Goal: Information Seeking & Learning: Learn about a topic

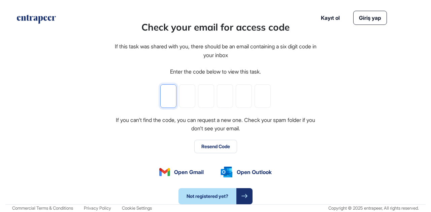
type input "*"
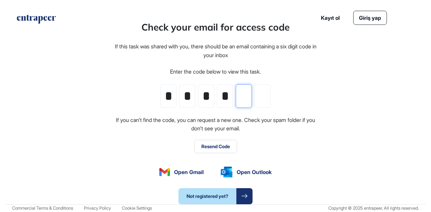
type input "*"
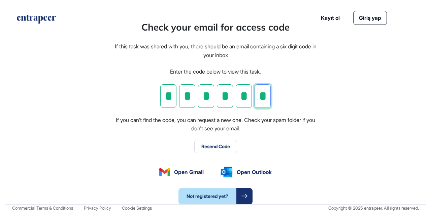
type input "*"
click at [62, 130] on div "Check your email for access code If this task was shared with you, there should…" at bounding box center [215, 112] width 420 height 184
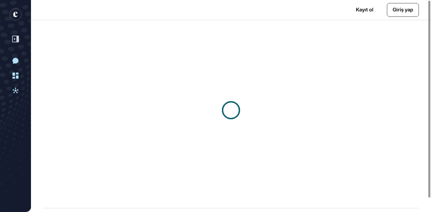
scroll to position [0, 0]
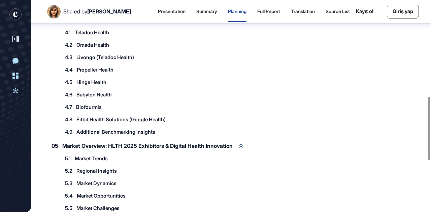
scroll to position [155, 0]
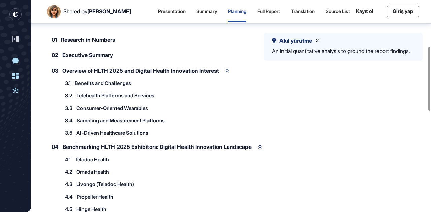
click at [104, 82] on span "Benefits and Challenges" at bounding box center [103, 83] width 56 height 5
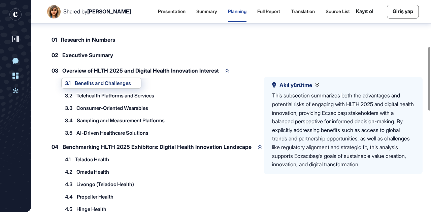
click at [102, 93] on span "Telehealth Platforms and Services" at bounding box center [115, 95] width 78 height 5
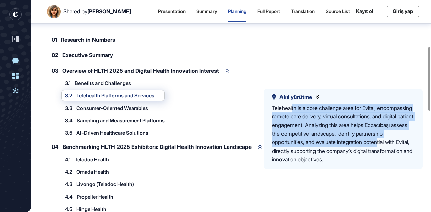
drag, startPoint x: 294, startPoint y: 107, endPoint x: 384, endPoint y: 150, distance: 100.0
click at [384, 150] on div "Telehealth is a core challenge area for Evital, encompassing remote care delive…" at bounding box center [343, 134] width 142 height 60
click at [325, 130] on div "Telehealth is a core challenge area for Evital, encompassing remote care delive…" at bounding box center [343, 134] width 142 height 60
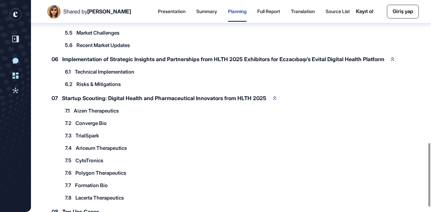
scroll to position [491, 0]
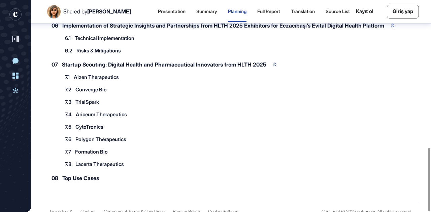
click at [81, 176] on span "Top Use Cases" at bounding box center [80, 178] width 37 height 5
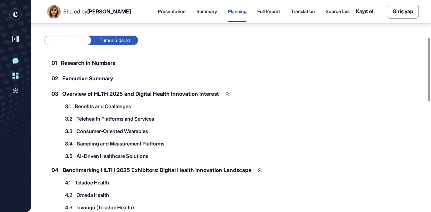
scroll to position [121, 0]
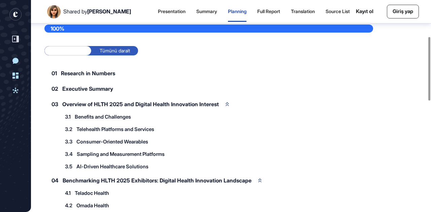
click at [75, 49] on label "Tümünü genişlet" at bounding box center [67, 50] width 47 height 9
click at [119, 49] on label "Tümünü daralt" at bounding box center [114, 50] width 47 height 9
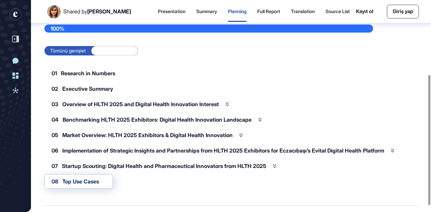
click at [61, 50] on label "Tümünü genişlet" at bounding box center [67, 50] width 47 height 9
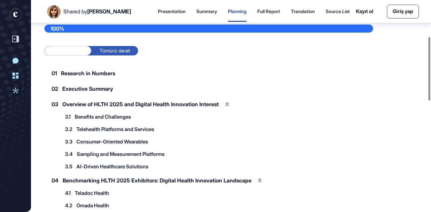
click at [77, 74] on span "Research in Numbers" at bounding box center [88, 73] width 54 height 5
click at [92, 72] on span "Research in Numbers" at bounding box center [88, 73] width 54 height 5
click at [92, 87] on span "Executive Summary" at bounding box center [87, 88] width 51 height 5
click at [212, 102] on span "Overview of HLTH 2025 and Digital Health Innovation Interest" at bounding box center [140, 104] width 156 height 5
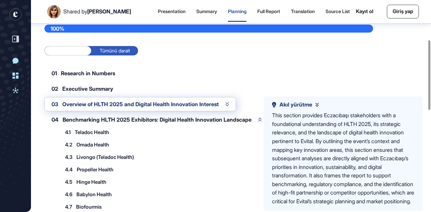
click at [91, 130] on span "Teladoc Health" at bounding box center [92, 132] width 34 height 5
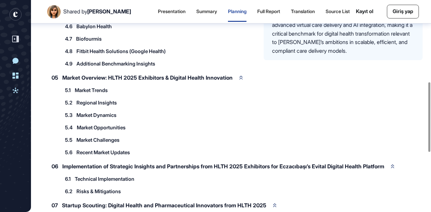
scroll to position [155, 0]
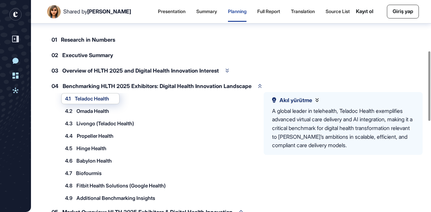
click at [92, 99] on span "Teladoc Health" at bounding box center [92, 98] width 34 height 5
click at [109, 99] on span "Teladoc Health" at bounding box center [92, 98] width 34 height 5
click at [317, 100] on icon at bounding box center [316, 101] width 3 height 4
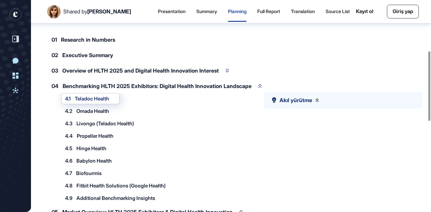
click at [317, 100] on icon at bounding box center [316, 100] width 3 height 4
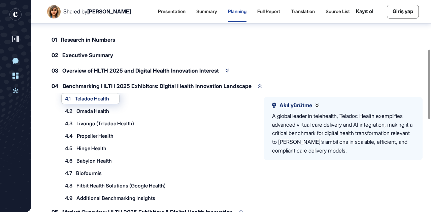
scroll to position [121, 0]
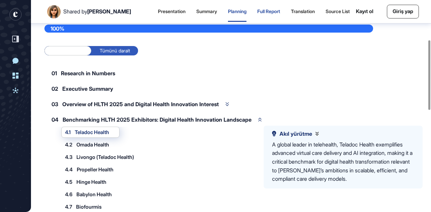
click at [266, 14] on div "Full Report" at bounding box center [268, 12] width 23 height 6
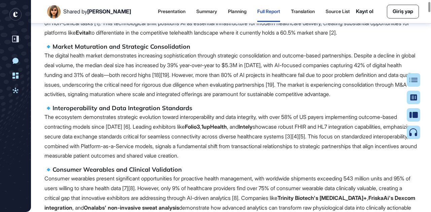
scroll to position [273, 0]
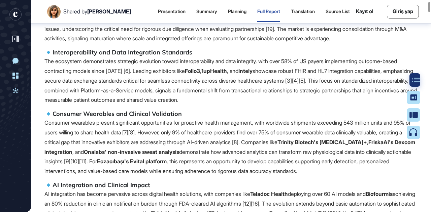
click at [413, 77] on div at bounding box center [415, 79] width 13 height 13
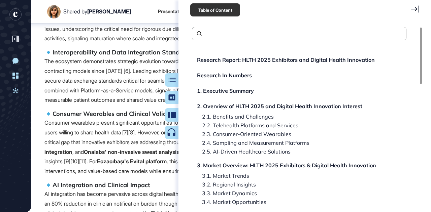
click at [420, 47] on div at bounding box center [421, 56] width 2 height 57
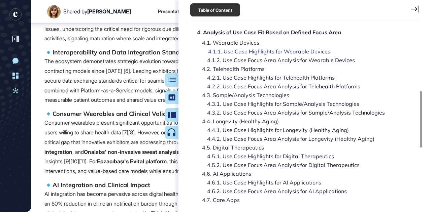
scroll to position [3, 0]
click at [225, 50] on div "4.1.1. Use Case Highlights for Wearable Devices" at bounding box center [264, 51] width 132 height 5
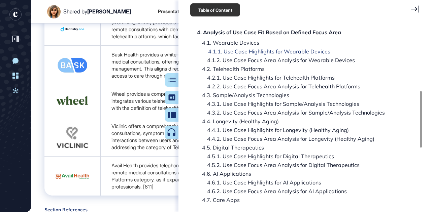
scroll to position [27863, 0]
click at [417, 9] on icon at bounding box center [415, 8] width 8 height 7
click at [413, 9] on link "Giriş yap" at bounding box center [403, 12] width 32 height 14
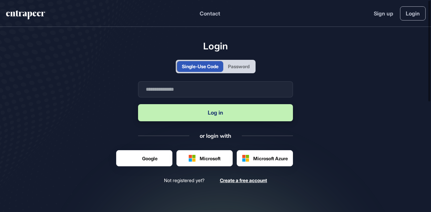
scroll to position [0, 0]
click at [177, 91] on input "text" at bounding box center [215, 89] width 155 height 16
type input "**********"
click at [221, 112] on button "Log in" at bounding box center [215, 112] width 155 height 17
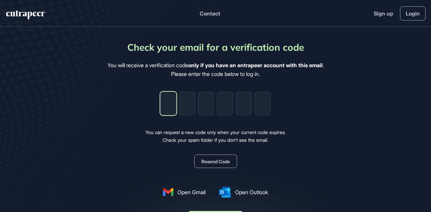
click at [168, 108] on input "tel" at bounding box center [168, 104] width 16 height 24
type input "*"
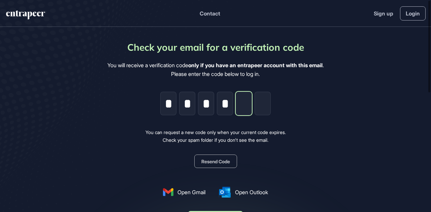
type input "*"
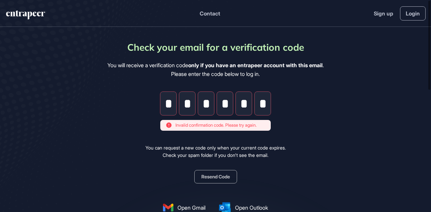
type input "*"
click at [331, 98] on main "Check your email for a verification code You will receive a verification code o…" at bounding box center [215, 156] width 431 height 258
click at [60, 85] on main "Check your email for a verification code You will receive a verification code o…" at bounding box center [215, 156] width 431 height 258
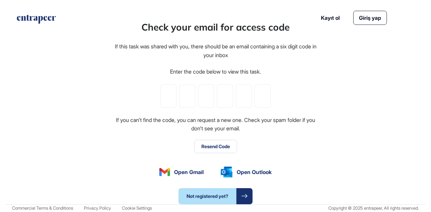
type input "*"
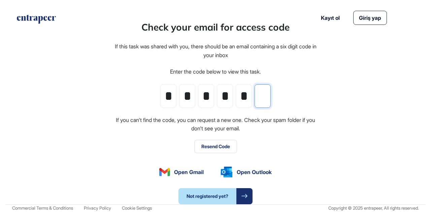
type input "*"
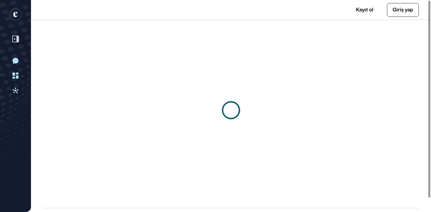
scroll to position [0, 0]
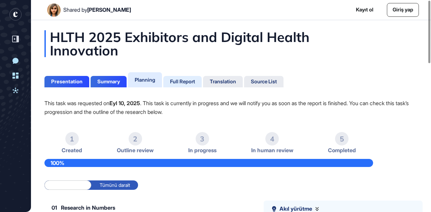
click at [180, 82] on div "Full Report" at bounding box center [182, 82] width 25 height 6
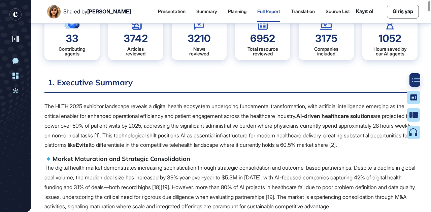
scroll to position [104, 0]
click at [414, 82] on div at bounding box center [415, 79] width 13 height 13
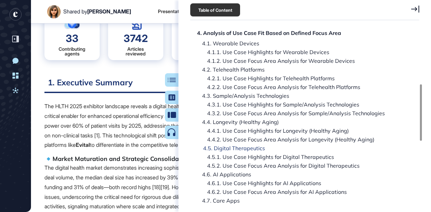
scroll to position [180, 0]
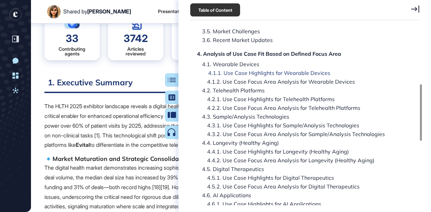
click at [230, 74] on div "4.1.1. Use Case Highlights for Wearable Devices" at bounding box center [264, 72] width 132 height 5
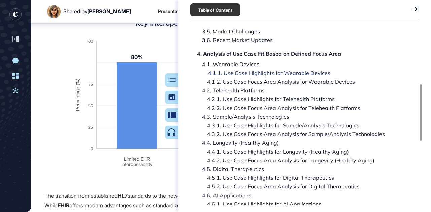
scroll to position [27863, 0]
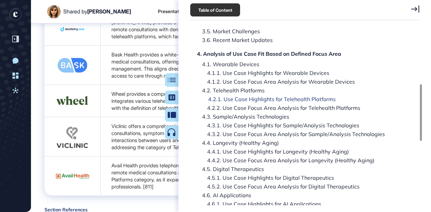
click at [243, 100] on div "4.2.1. Use Case Highlights for Telehealth Platforms" at bounding box center [267, 99] width 138 height 5
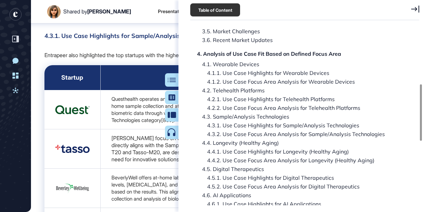
scroll to position [28579, 0]
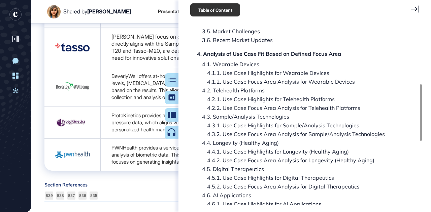
click at [415, 7] on icon at bounding box center [415, 8] width 8 height 7
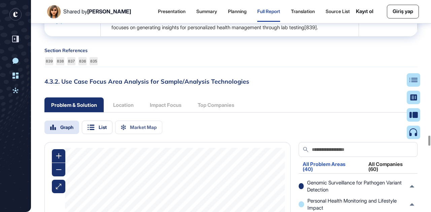
scroll to position [28647, 0]
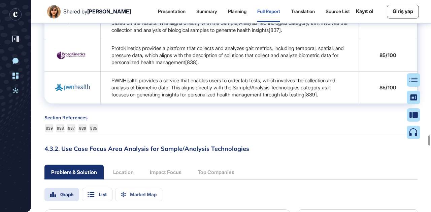
drag, startPoint x: 110, startPoint y: 41, endPoint x: 321, endPoint y: 63, distance: 212.1
drag, startPoint x: 276, startPoint y: 97, endPoint x: 275, endPoint y: 107, distance: 9.9
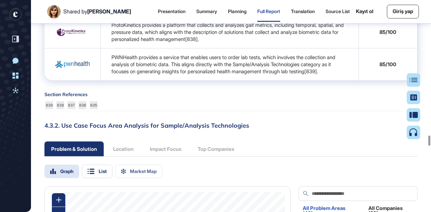
scroll to position [28680, 0]
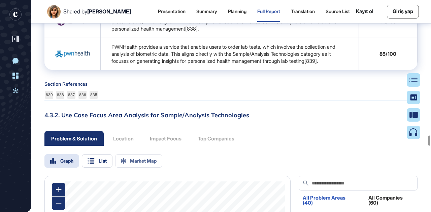
drag, startPoint x: 113, startPoint y: 86, endPoint x: 270, endPoint y: 104, distance: 157.8
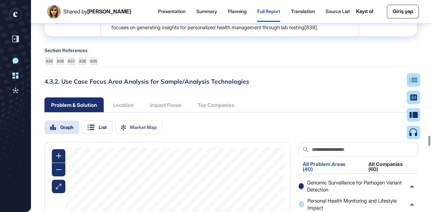
drag, startPoint x: 113, startPoint y: 54, endPoint x: 270, endPoint y: 71, distance: 157.5
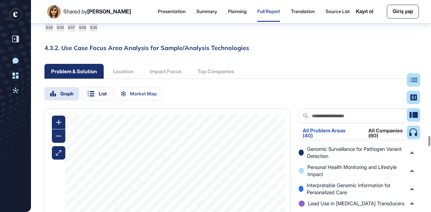
scroll to position [28849, 0]
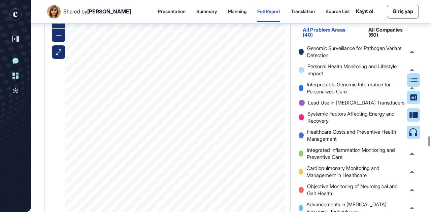
drag, startPoint x: 120, startPoint y: 65, endPoint x: 269, endPoint y: 65, distance: 148.1
click at [410, 78] on div at bounding box center [415, 79] width 13 height 13
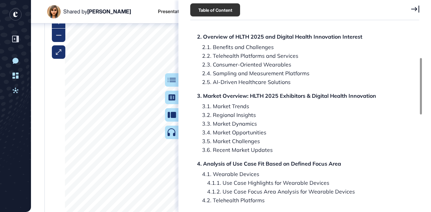
scroll to position [101, 0]
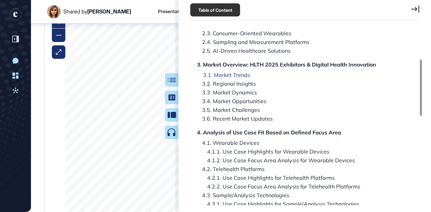
click at [233, 75] on div "3.1. Market Trends" at bounding box center [224, 74] width 52 height 5
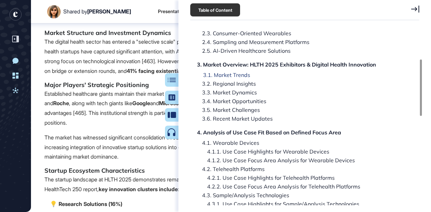
scroll to position [13347, 0]
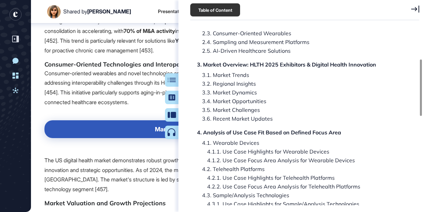
click at [415, 9] on icon at bounding box center [415, 8] width 8 height 7
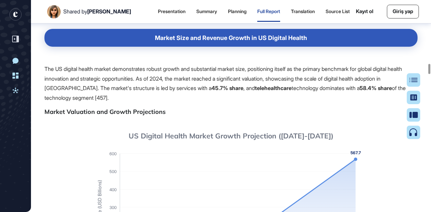
scroll to position [13448, 0]
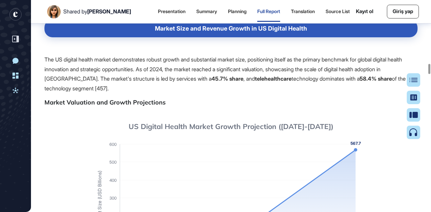
drag, startPoint x: 73, startPoint y: 90, endPoint x: 321, endPoint y: 115, distance: 250.0
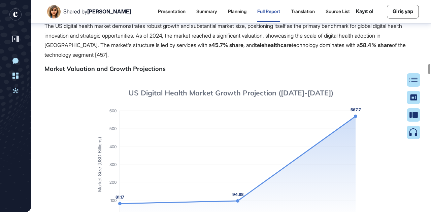
drag, startPoint x: 74, startPoint y: 63, endPoint x: 340, endPoint y: 87, distance: 267.0
drag, startPoint x: 318, startPoint y: 85, endPoint x: 44, endPoint y: 46, distance: 277.1
